Goal: Task Accomplishment & Management: Complete application form

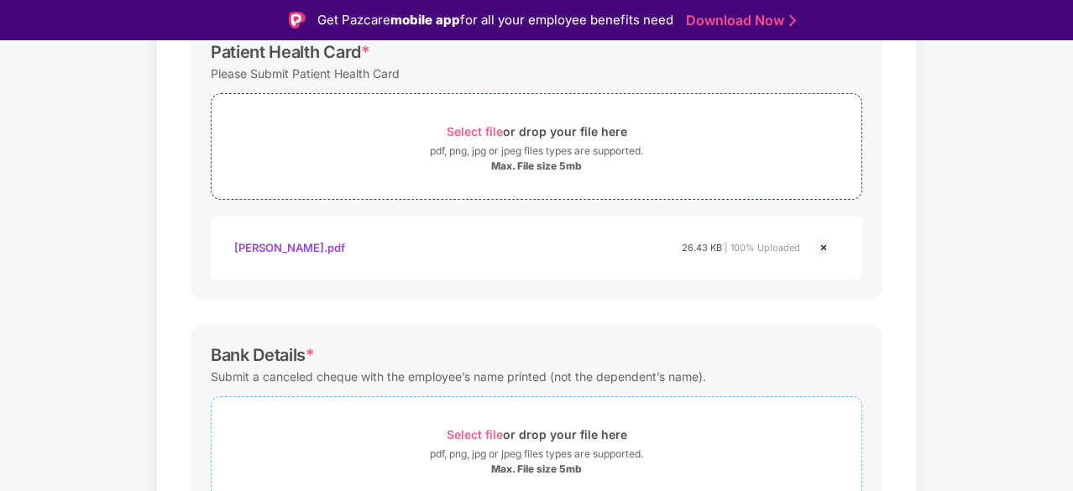
scroll to position [670, 0]
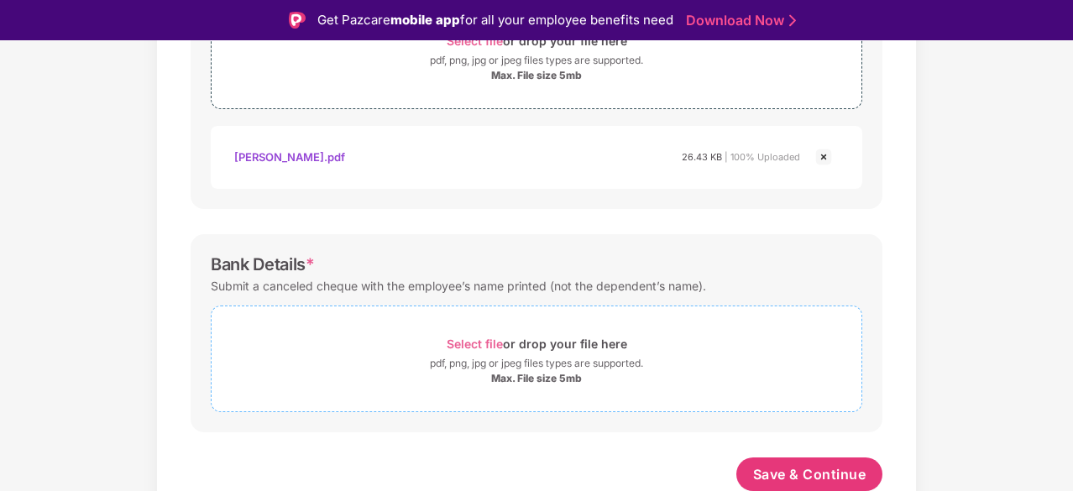
click at [489, 347] on span "Select file" at bounding box center [474, 344] width 56 height 14
click at [474, 340] on span "Select file" at bounding box center [474, 344] width 56 height 14
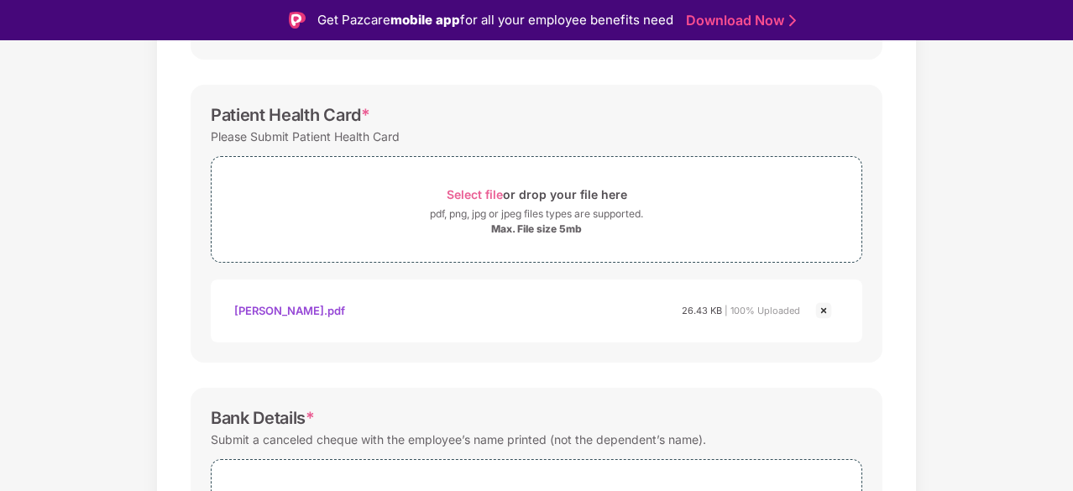
scroll to position [749, 0]
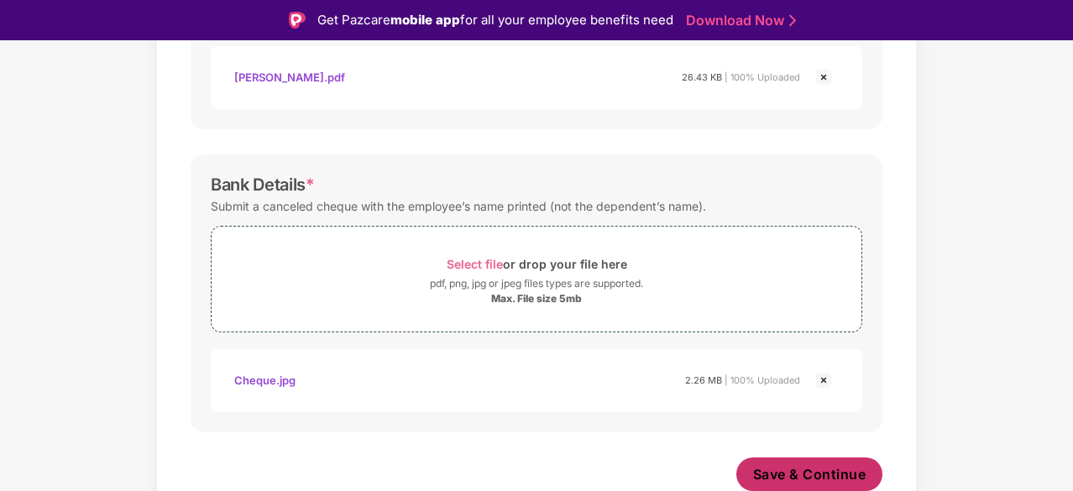
click at [834, 460] on button "Save & Continue" at bounding box center [809, 474] width 147 height 34
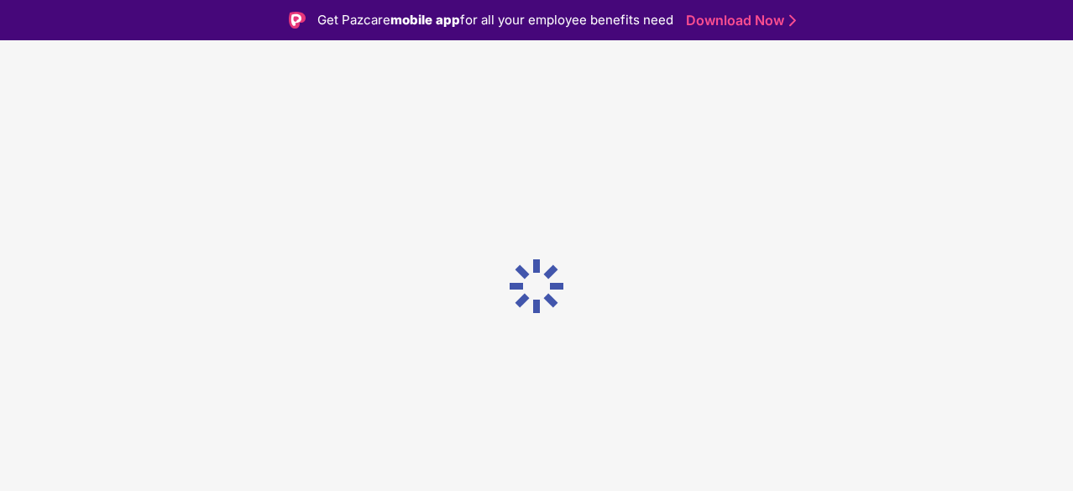
scroll to position [0, 0]
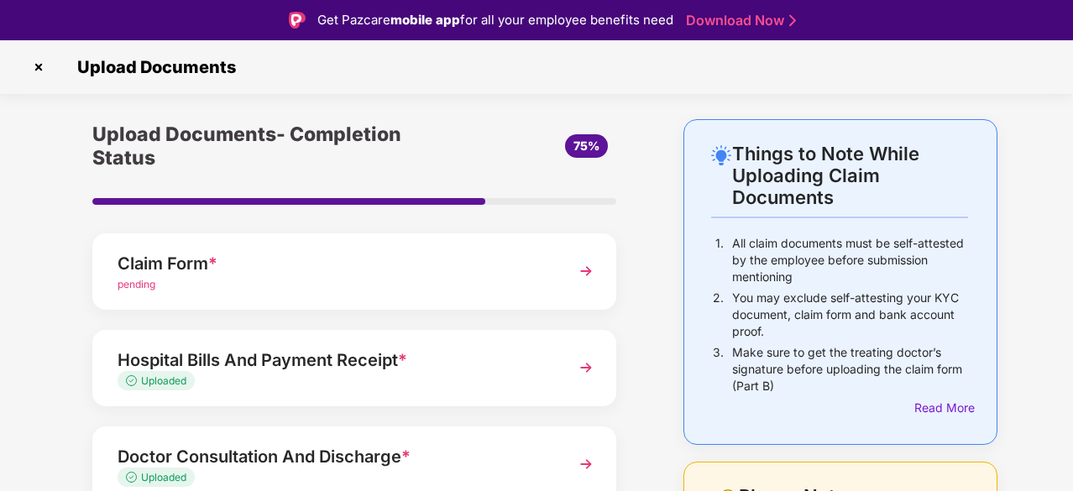
click at [468, 274] on div "Claim Form *" at bounding box center [334, 263] width 434 height 27
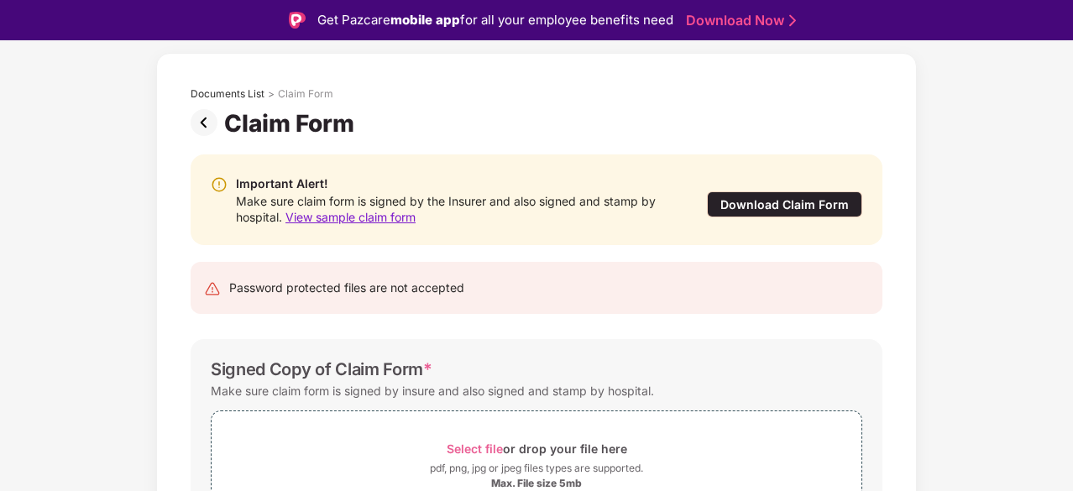
scroll to position [65, 0]
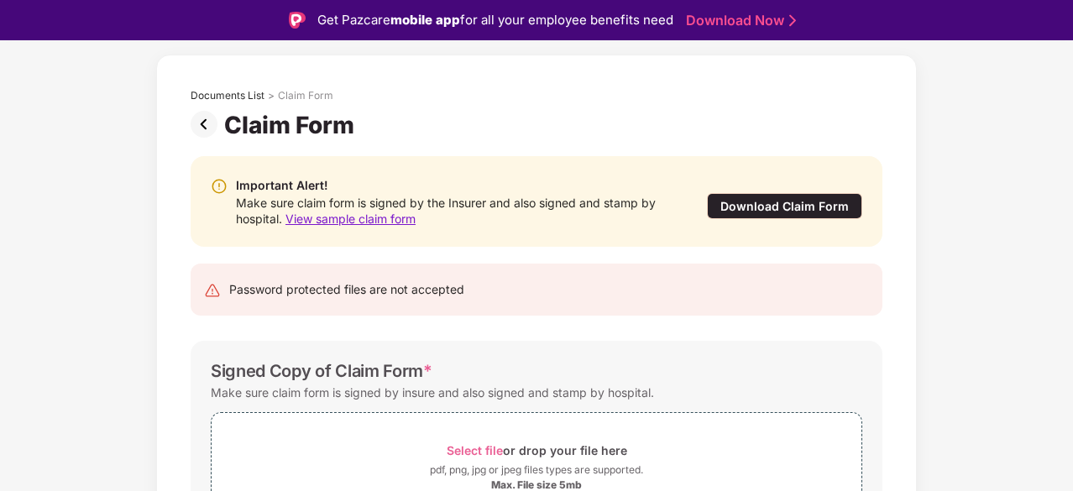
click at [374, 213] on span "View sample claim form" at bounding box center [350, 218] width 130 height 14
click at [738, 206] on div "Download Claim Form" at bounding box center [784, 206] width 155 height 26
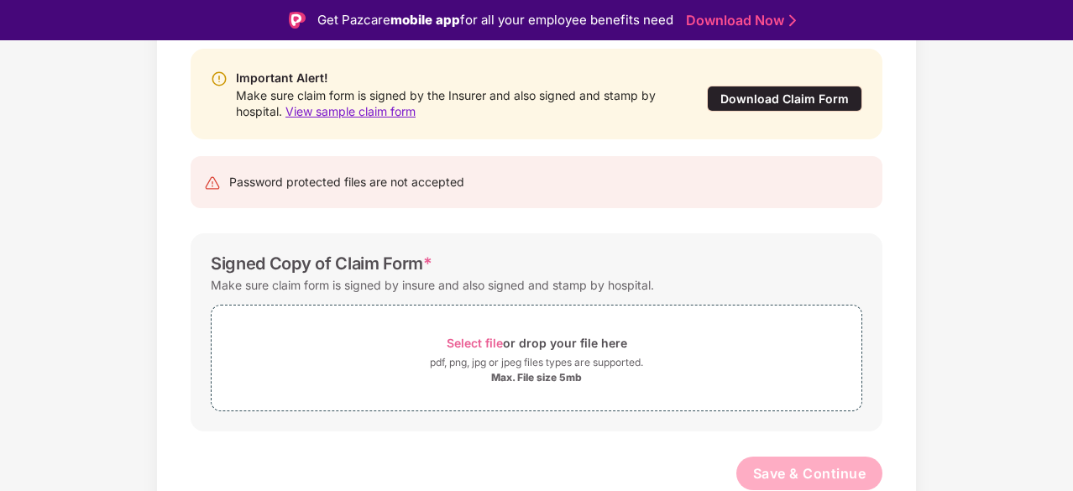
scroll to position [0, 0]
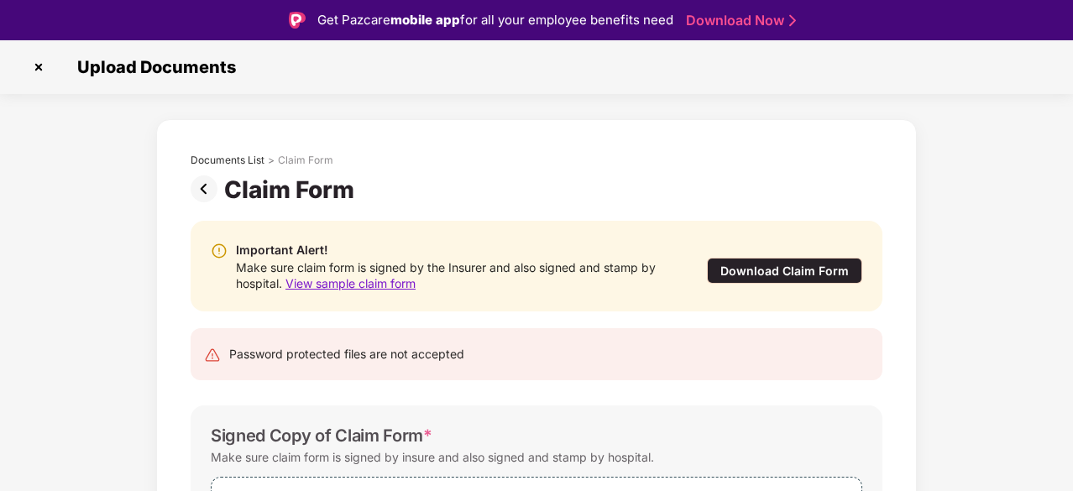
click at [199, 187] on img at bounding box center [208, 188] width 34 height 27
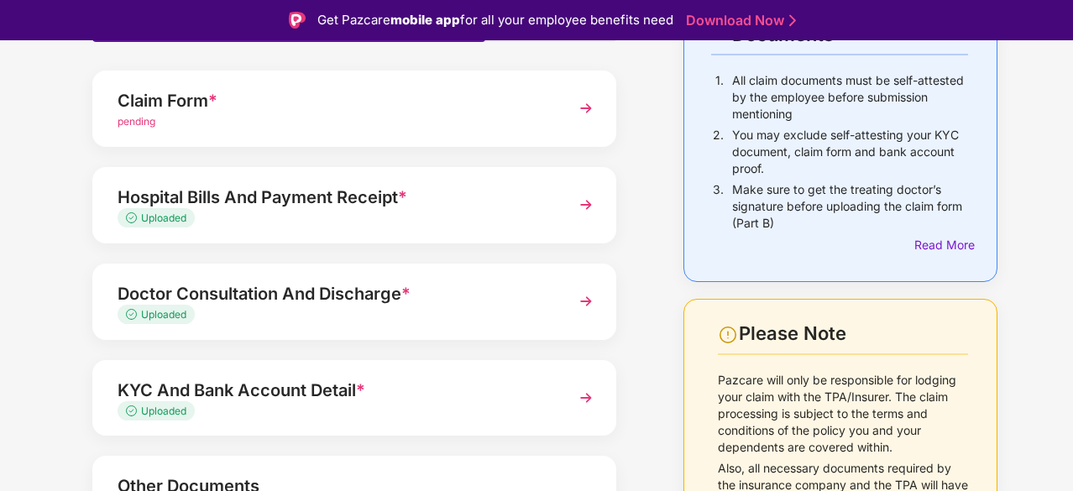
scroll to position [168, 0]
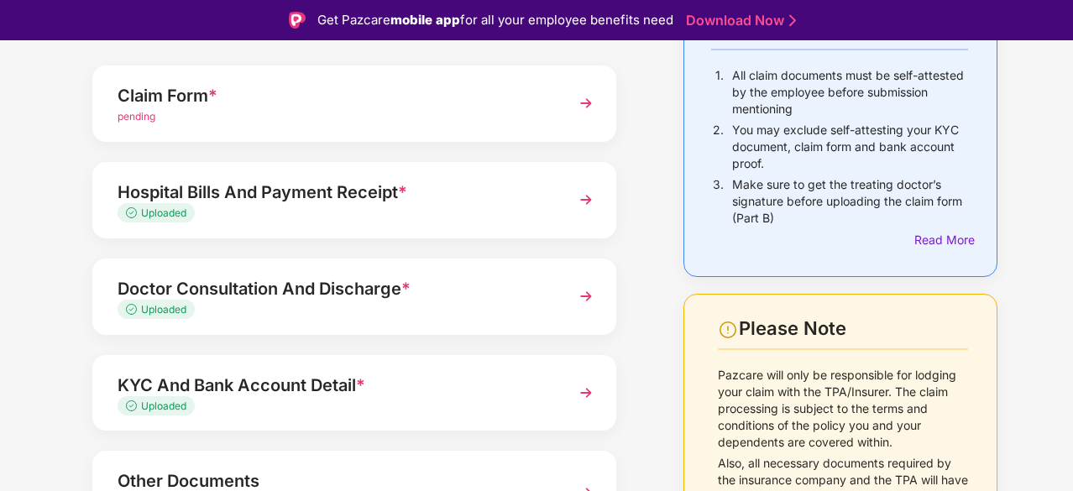
click at [399, 291] on div "Doctor Consultation And Discharge *" at bounding box center [334, 288] width 434 height 27
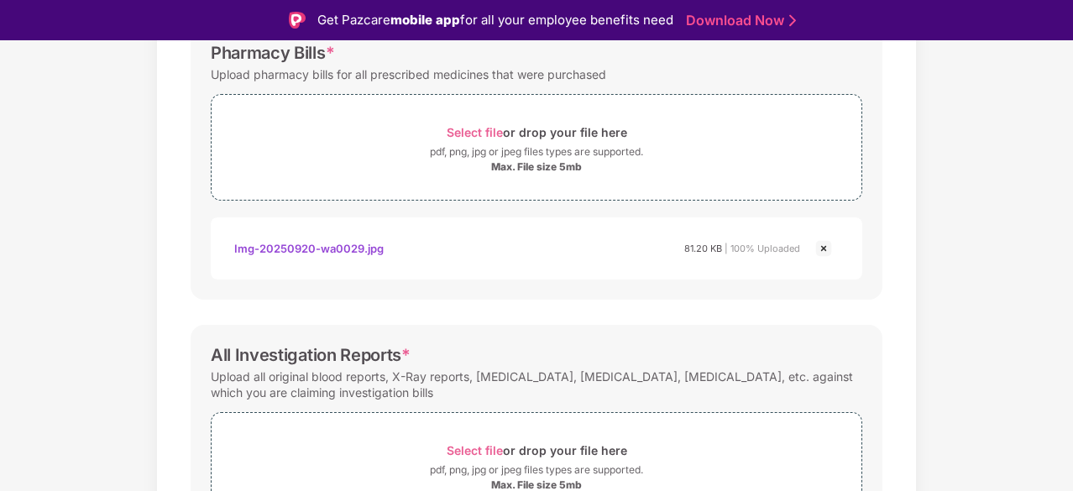
scroll to position [100, 0]
